Goal: Information Seeking & Learning: Check status

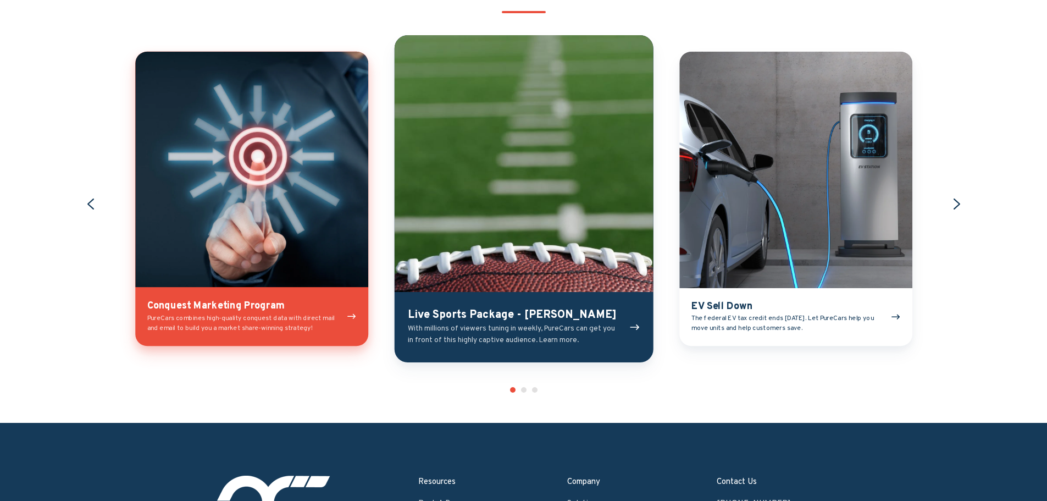
scroll to position [1264, 0]
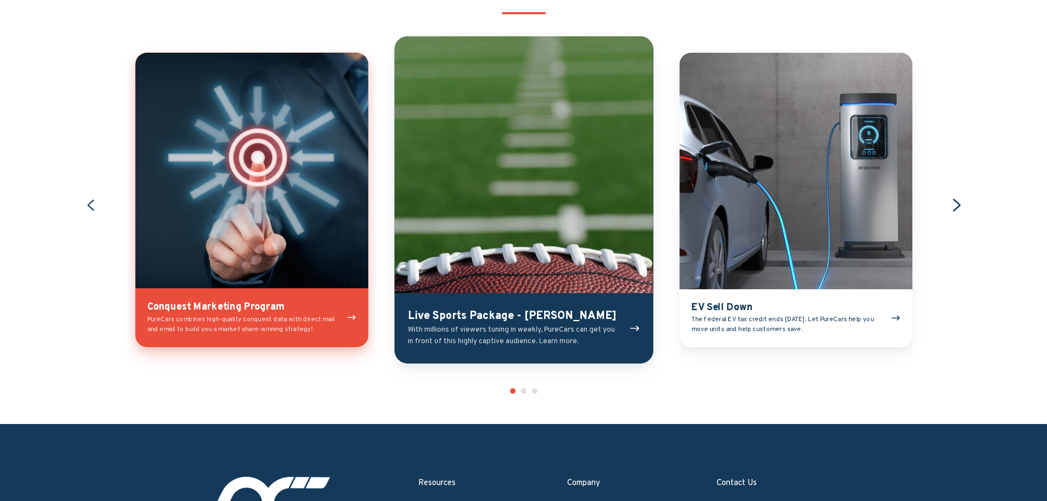
click at [956, 207] on icon "Next slide" at bounding box center [956, 205] width 15 height 15
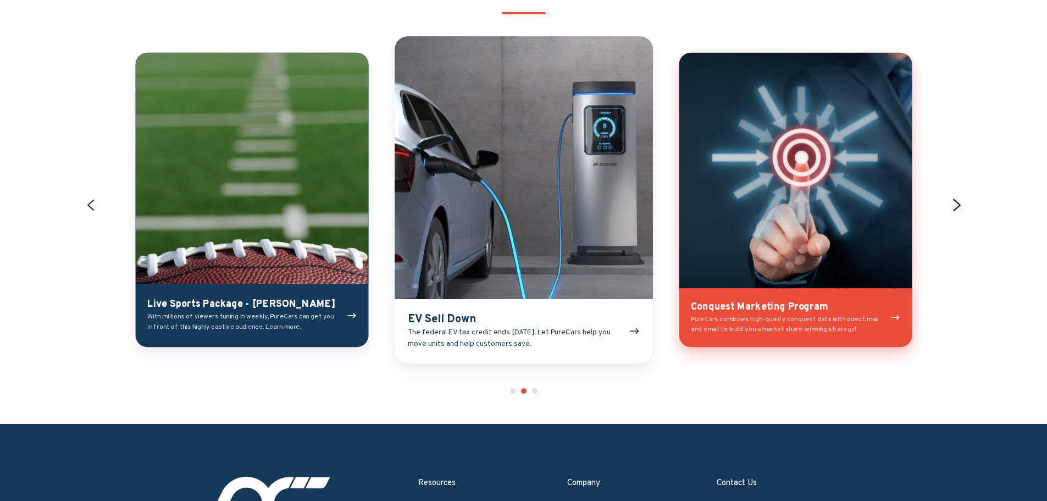
click at [956, 207] on icon "Next slide" at bounding box center [956, 205] width 15 height 15
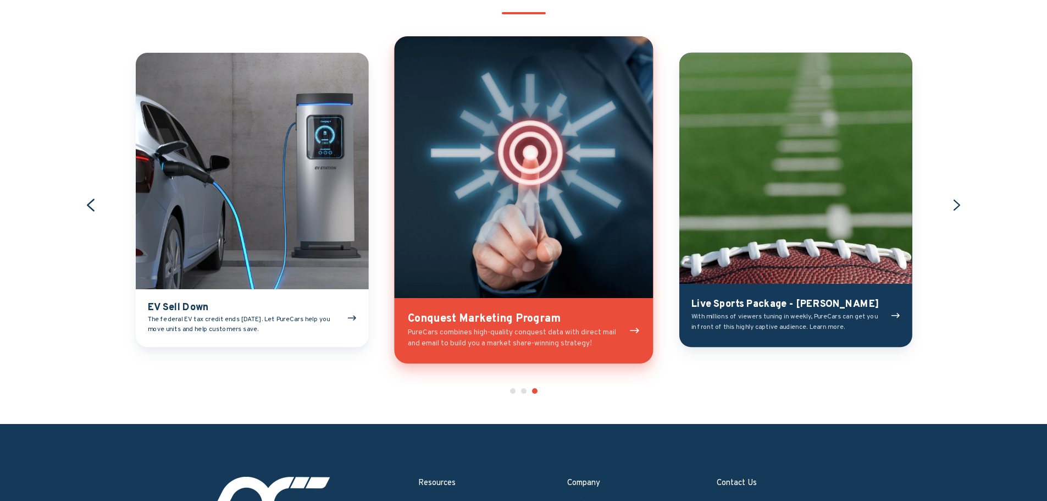
click at [92, 205] on icon "Previous slide" at bounding box center [90, 205] width 15 height 15
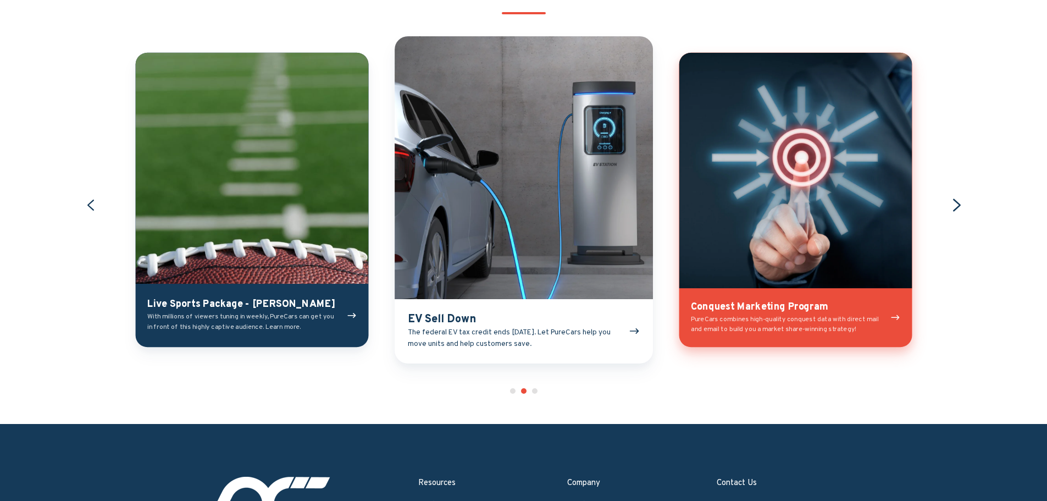
click at [962, 208] on icon "Next slide" at bounding box center [956, 205] width 15 height 15
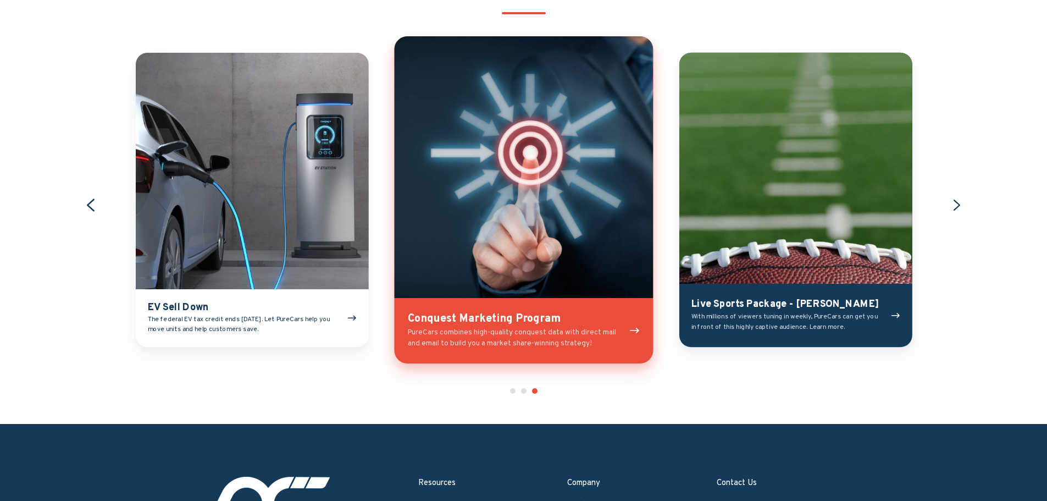
click at [90, 206] on icon "Previous slide" at bounding box center [90, 205] width 15 height 15
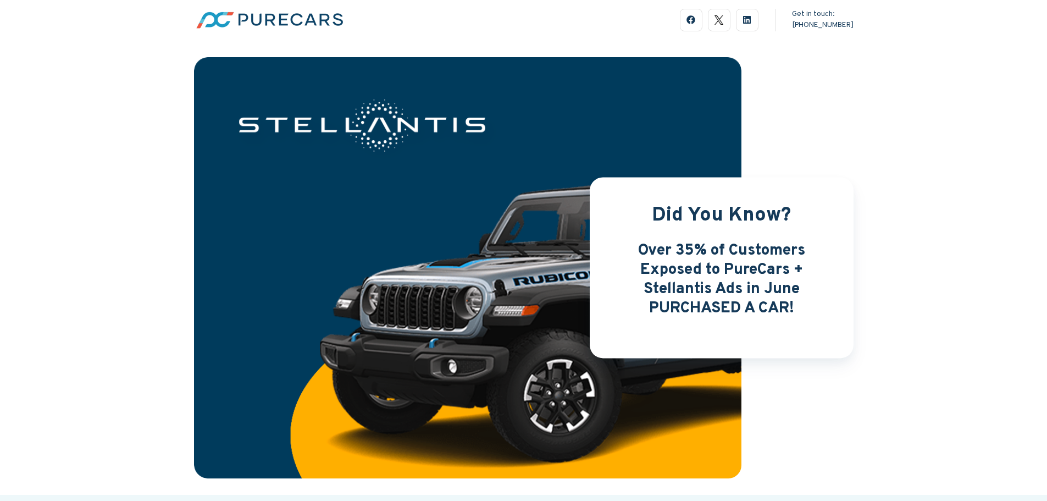
scroll to position [0, 0]
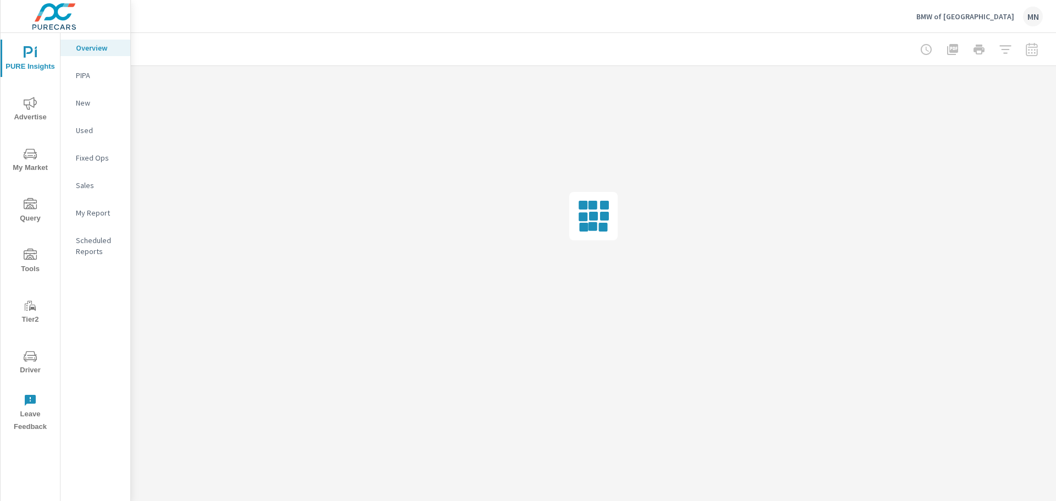
click at [37, 106] on icon "nav menu" at bounding box center [30, 103] width 13 height 13
